Goal: Task Accomplishment & Management: Manage account settings

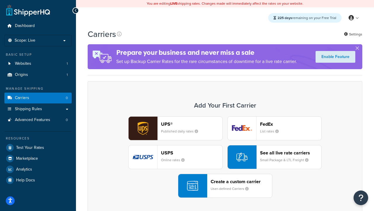
click at [225, 157] on div "UPS® Published daily rates FedEx List rates USPS Online rates See all live rate…" at bounding box center [225, 156] width 263 height 81
click at [291, 124] on header "FedEx" at bounding box center [290, 124] width 61 height 6
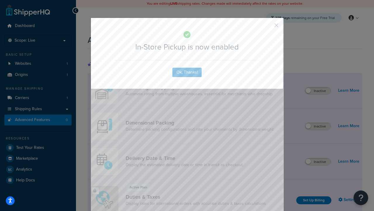
scroll to position [190, 0]
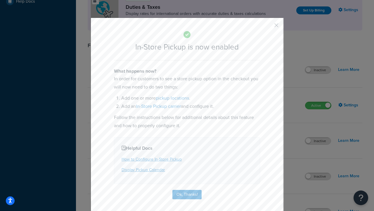
click at [268, 27] on button "button" at bounding box center [267, 27] width 1 height 1
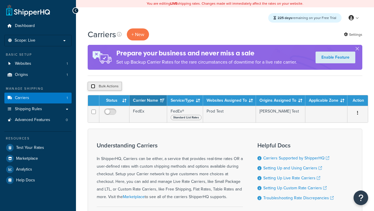
click at [93, 86] on input "checkbox" at bounding box center [93, 86] width 4 height 4
checkbox input "true"
click at [0, 0] on button "Delete" at bounding box center [0, 0] width 0 height 0
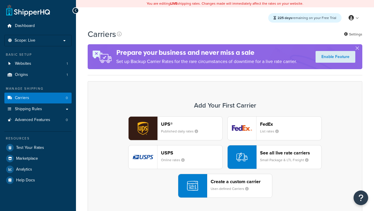
click at [225, 157] on div "UPS® Published daily rates FedEx List rates USPS Online rates See all live rate…" at bounding box center [225, 156] width 263 height 81
click at [291, 124] on header "FedEx" at bounding box center [290, 124] width 61 height 6
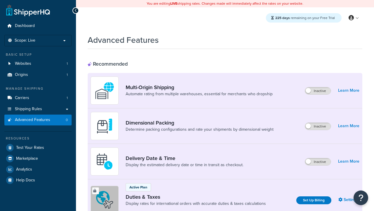
scroll to position [190, 0]
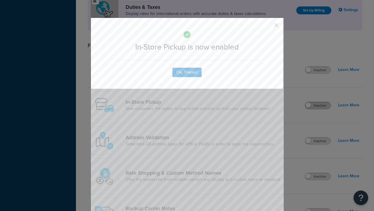
scroll to position [0, 0]
click at [268, 27] on button "button" at bounding box center [267, 27] width 1 height 1
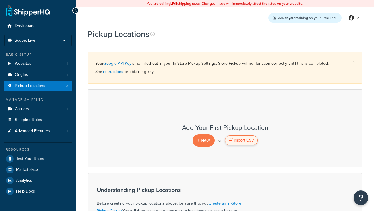
click at [241, 140] on div "Import CSV" at bounding box center [241, 140] width 33 height 10
